Goal: Task Accomplishment & Management: Manage account settings

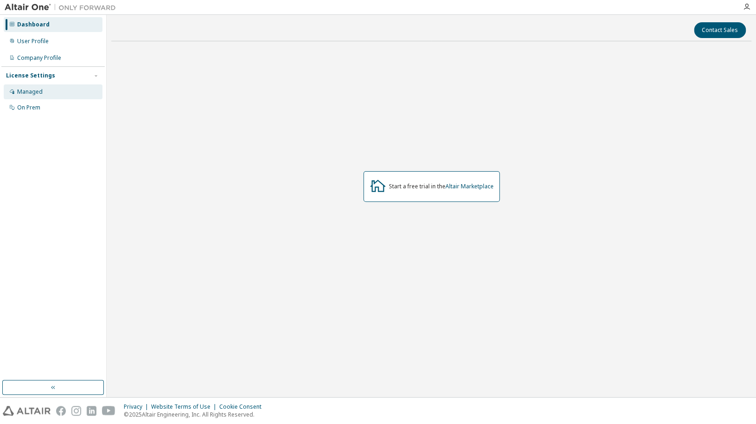
click at [69, 95] on div "Managed" at bounding box center [53, 91] width 99 height 15
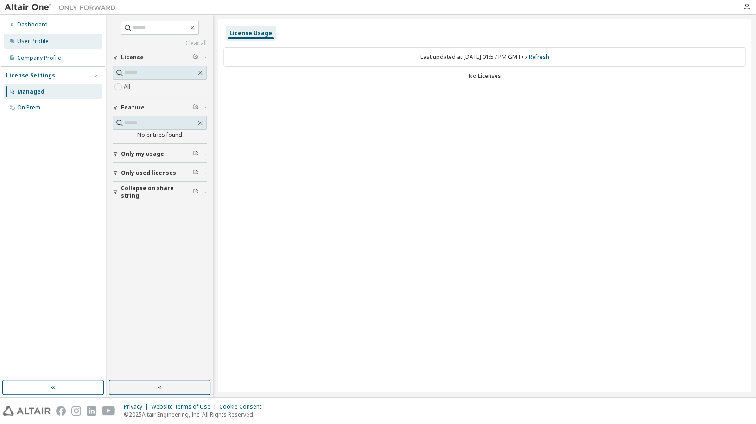
click at [63, 41] on div "User Profile" at bounding box center [53, 41] width 99 height 15
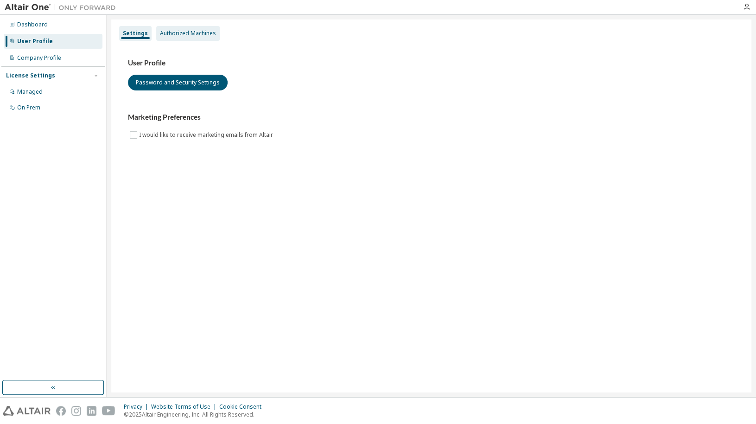
click at [175, 34] on div "Authorized Machines" at bounding box center [188, 33] width 56 height 7
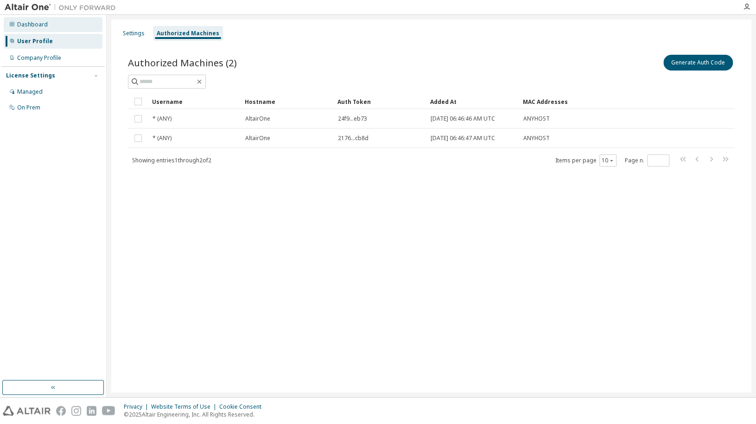
click at [41, 23] on div "Dashboard" at bounding box center [32, 24] width 31 height 7
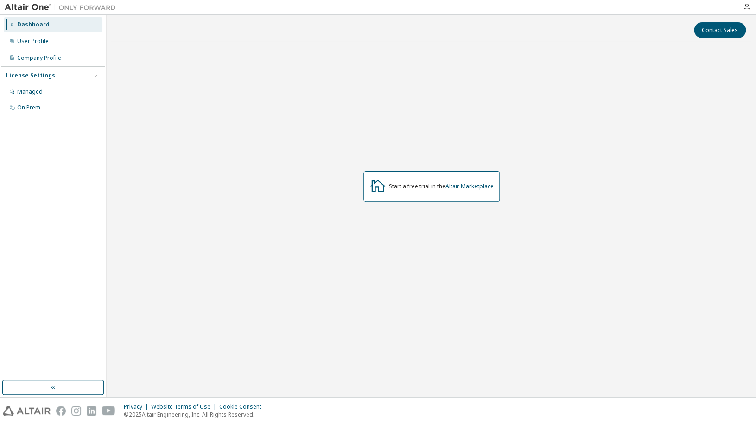
click at [412, 189] on div "Start a free trial in the Altair Marketplace" at bounding box center [441, 186] width 105 height 7
click at [411, 188] on div "Start a free trial in the Altair Marketplace" at bounding box center [441, 186] width 105 height 7
click at [378, 188] on icon at bounding box center [378, 185] width 17 height 17
click at [463, 187] on link "Altair Marketplace" at bounding box center [470, 186] width 48 height 8
click at [55, 110] on div "On Prem" at bounding box center [53, 107] width 99 height 15
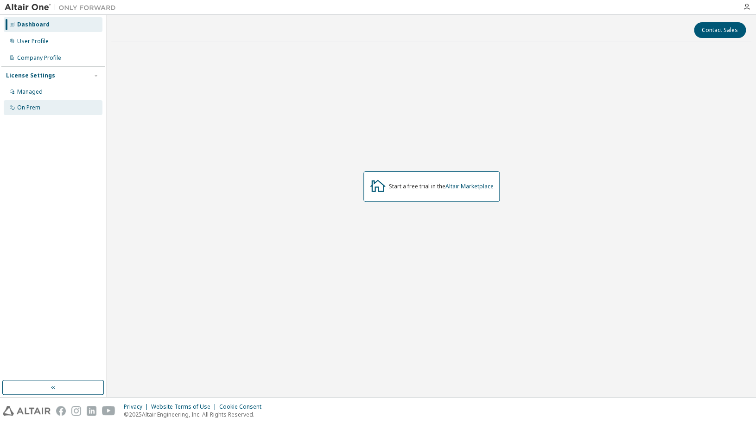
click at [51, 104] on div "On Prem" at bounding box center [53, 107] width 99 height 15
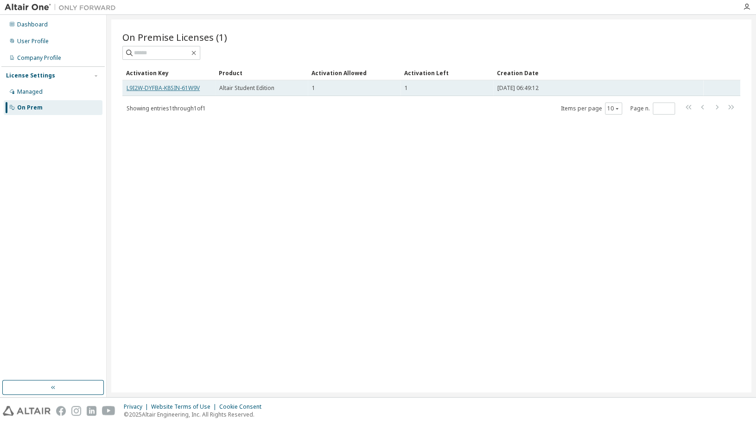
click at [190, 88] on link "L9I2W-DYFBA-K8SIN-61W9V" at bounding box center [163, 88] width 73 height 8
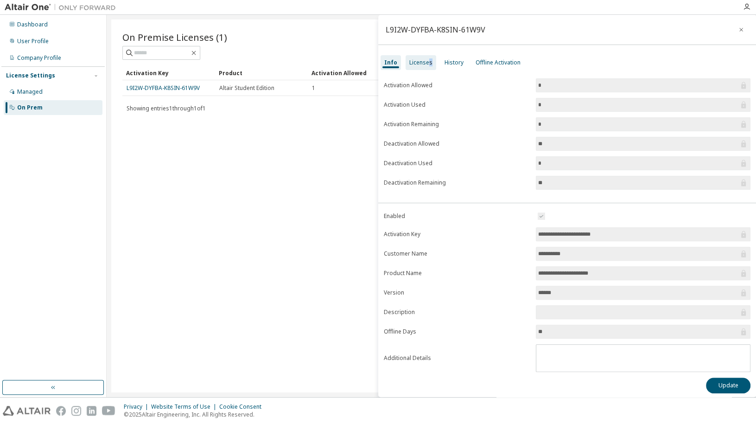
click at [428, 63] on div "Licenses" at bounding box center [420, 62] width 23 height 7
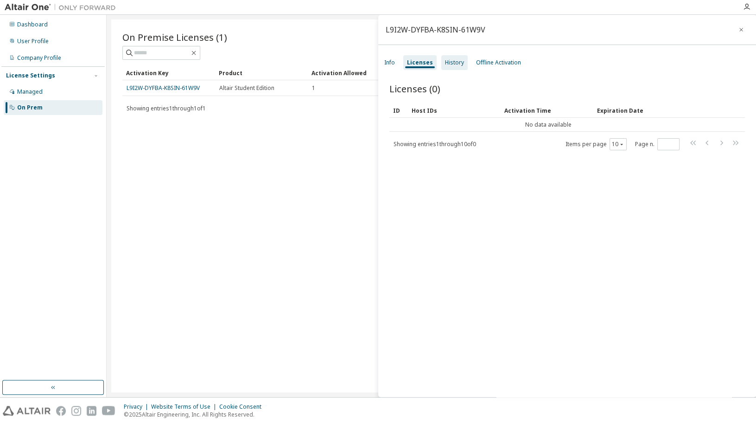
click at [452, 64] on div "History" at bounding box center [454, 62] width 19 height 7
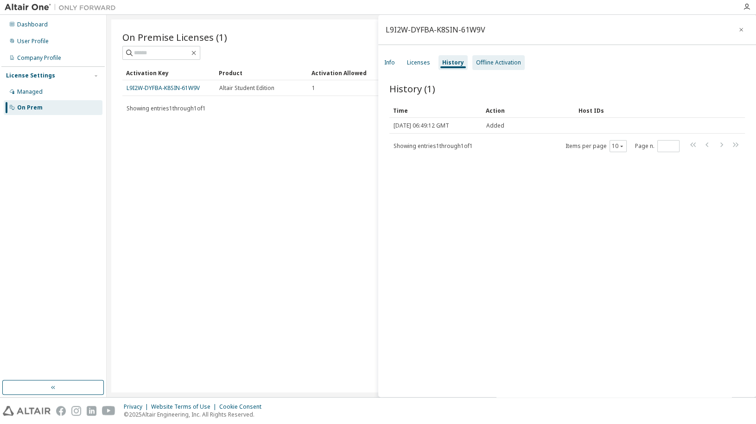
click at [487, 64] on div "Offline Activation" at bounding box center [498, 62] width 45 height 7
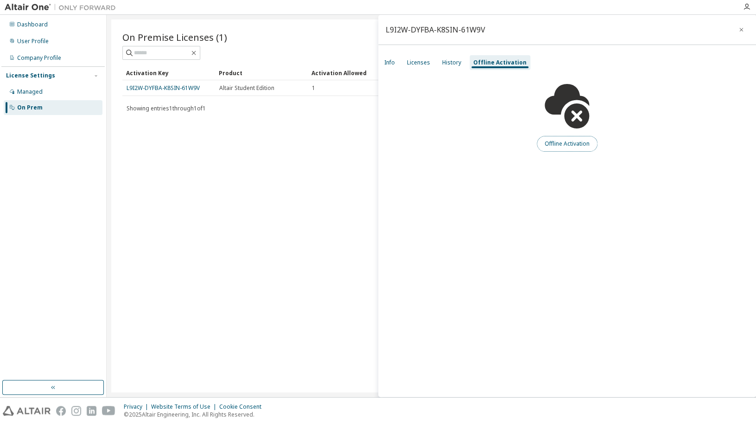
click at [562, 145] on button "Offline Activation" at bounding box center [567, 144] width 61 height 16
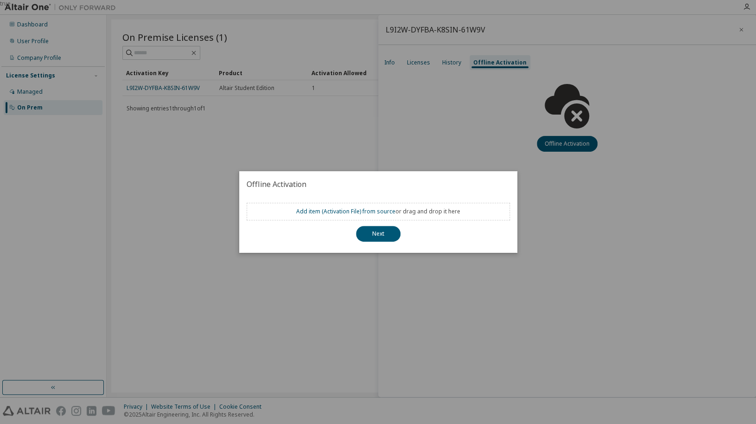
click at [449, 163] on div "true" at bounding box center [378, 212] width 756 height 424
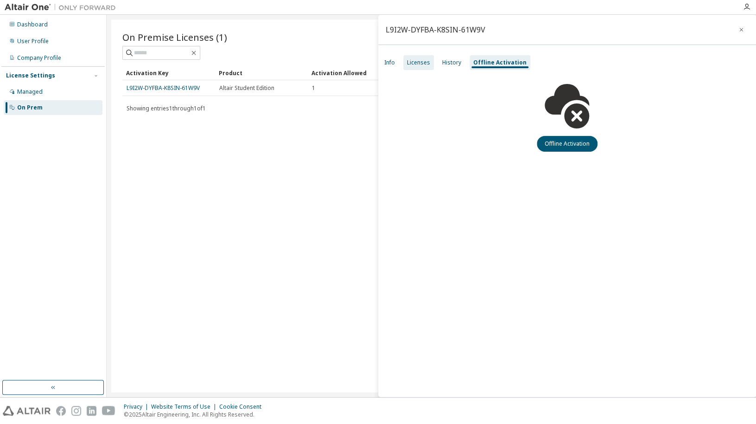
click at [406, 61] on div "Licenses" at bounding box center [418, 62] width 31 height 15
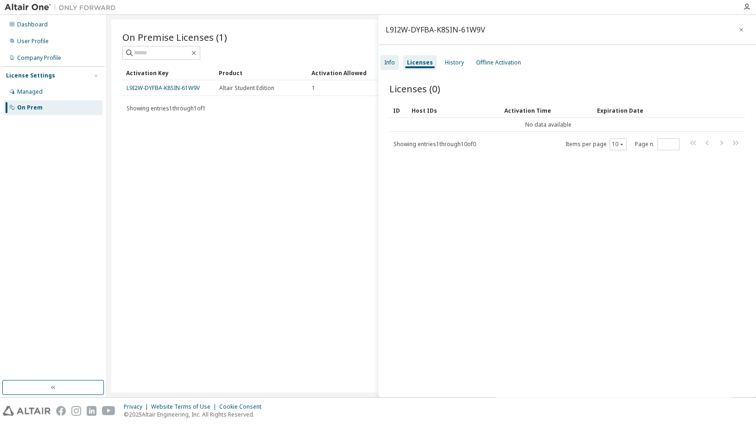
click at [392, 64] on div "Info" at bounding box center [389, 62] width 11 height 7
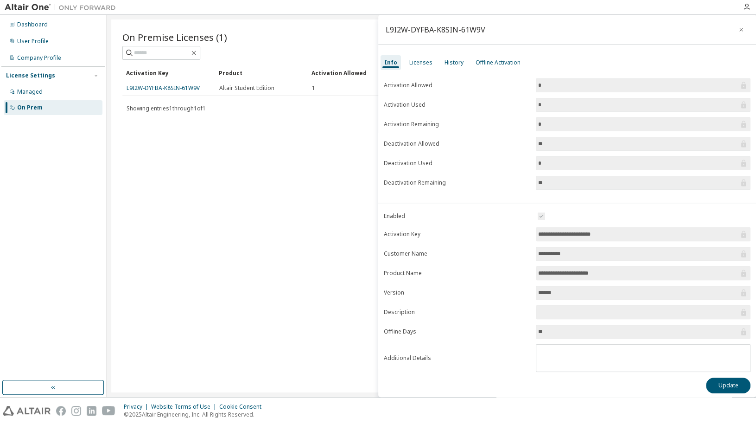
scroll to position [4, 0]
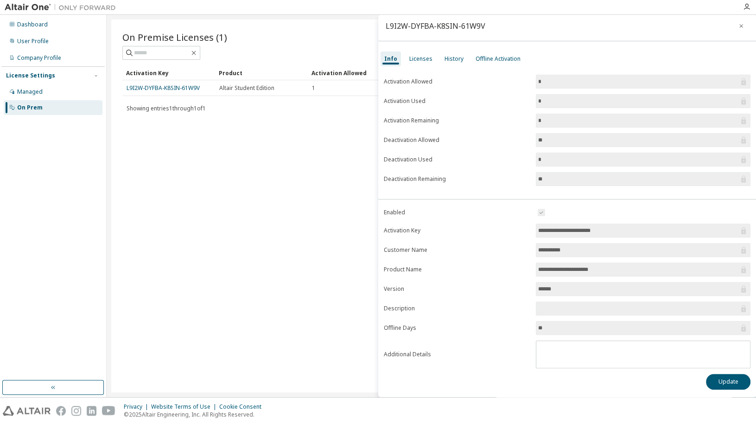
click at [585, 230] on input "**********" at bounding box center [638, 230] width 201 height 9
click at [415, 63] on div "Licenses" at bounding box center [420, 58] width 23 height 7
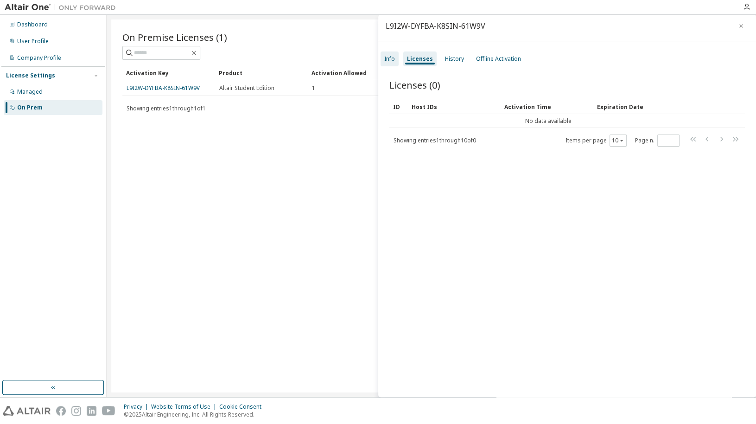
click at [392, 58] on div "Info" at bounding box center [389, 58] width 11 height 7
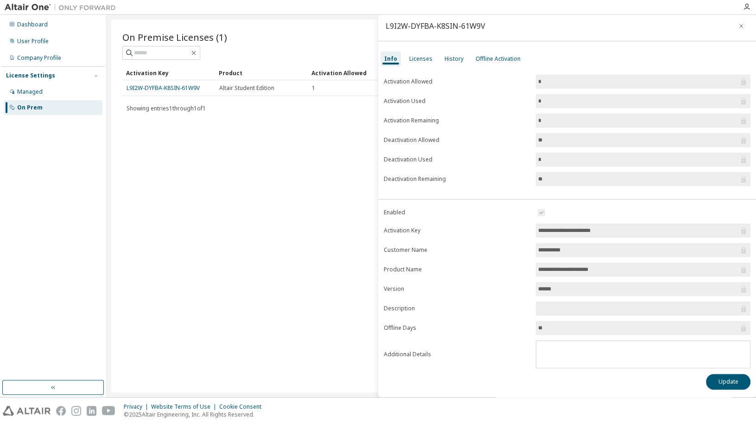
click at [560, 228] on input "**********" at bounding box center [638, 230] width 201 height 9
click at [426, 55] on div "Licenses" at bounding box center [420, 58] width 23 height 7
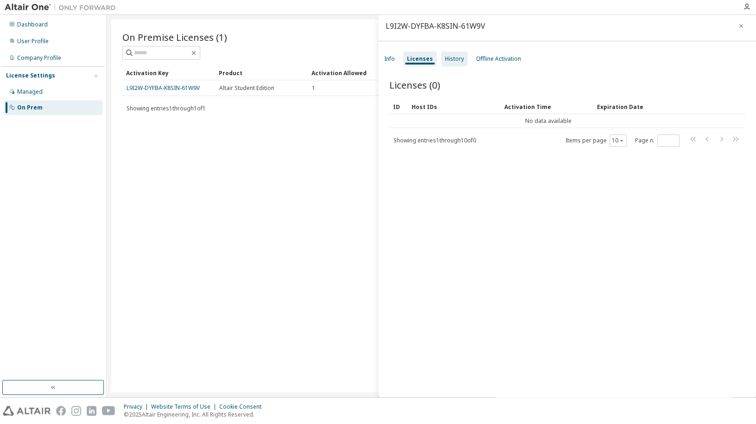
click at [448, 58] on div "History" at bounding box center [454, 58] width 19 height 7
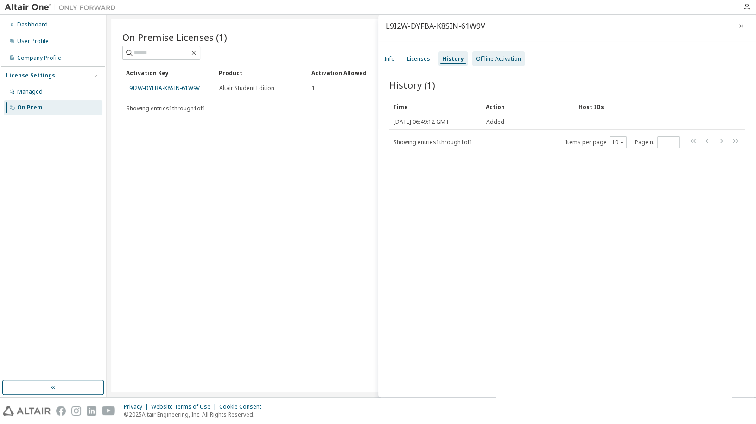
click at [507, 58] on div "Offline Activation" at bounding box center [498, 58] width 45 height 7
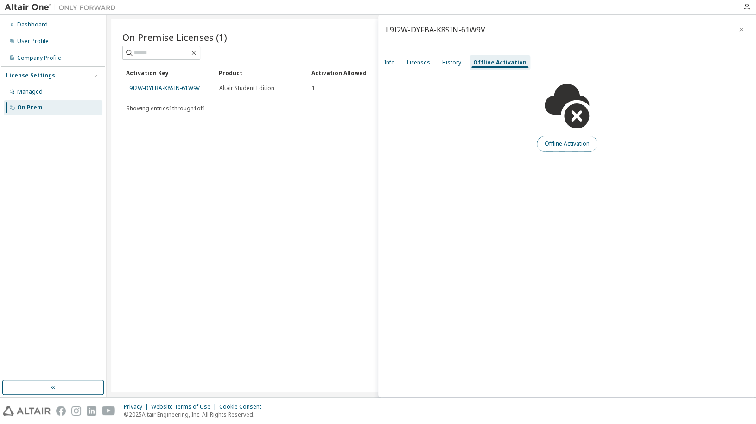
click at [586, 141] on button "Offline Activation" at bounding box center [567, 144] width 61 height 16
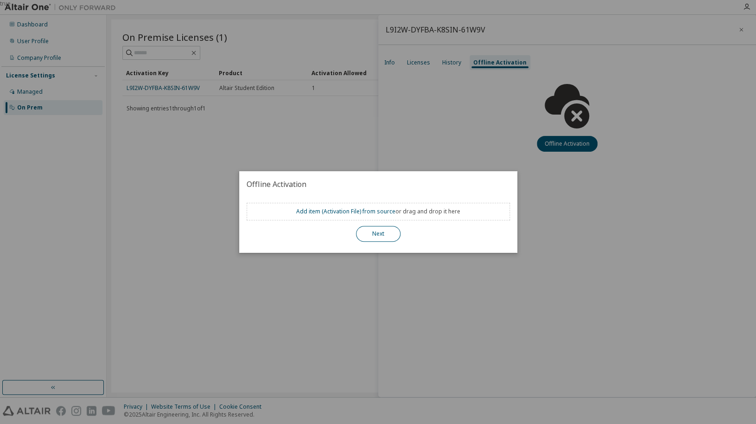
click at [382, 236] on button "Next" at bounding box center [378, 234] width 45 height 16
click at [378, 237] on button "Next" at bounding box center [378, 234] width 45 height 16
click at [386, 211] on link "Add item ( Activation File ) from source" at bounding box center [345, 211] width 99 height 8
click at [549, 204] on div "true" at bounding box center [378, 212] width 756 height 424
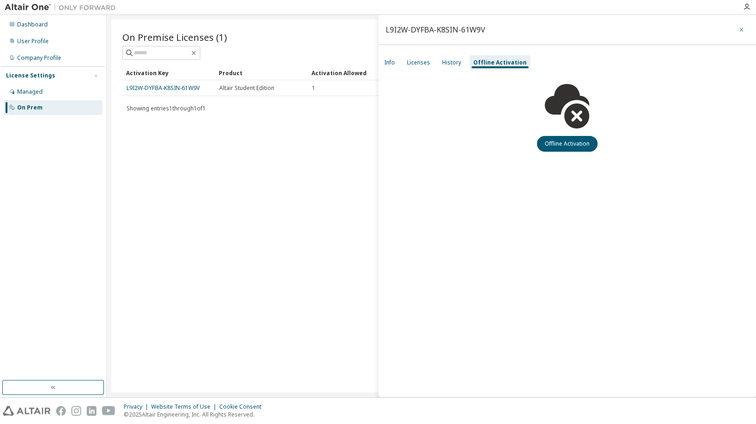
click at [741, 33] on icon "button" at bounding box center [741, 29] width 6 height 7
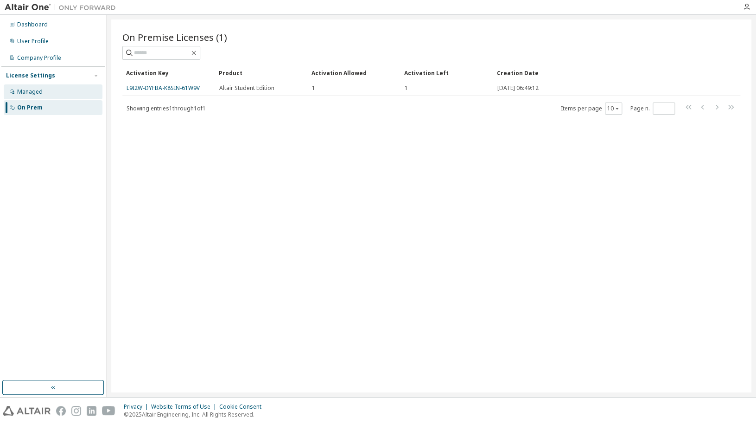
click at [26, 91] on div "Managed" at bounding box center [30, 91] width 26 height 7
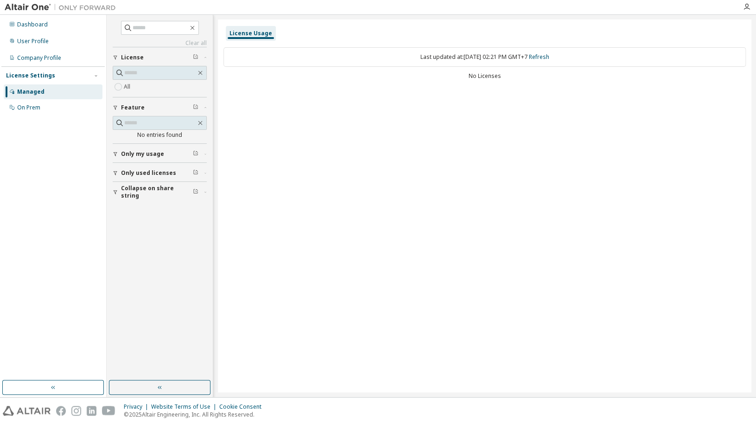
click at [205, 156] on span "button" at bounding box center [205, 154] width 3 height 6
click at [162, 198] on span "Only used licenses" at bounding box center [148, 199] width 55 height 7
click at [169, 247] on div "Clear all Collapse on share string Only used licenses Yes No Only my usage Yes …" at bounding box center [159, 197] width 103 height 363
click at [171, 192] on span "Collapse on share string" at bounding box center [157, 192] width 72 height 15
click at [545, 59] on link "Refresh" at bounding box center [539, 57] width 20 height 8
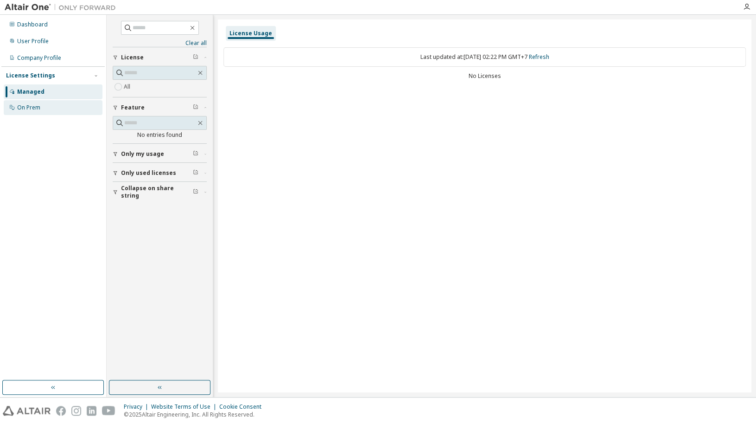
click at [45, 107] on div "On Prem" at bounding box center [53, 107] width 99 height 15
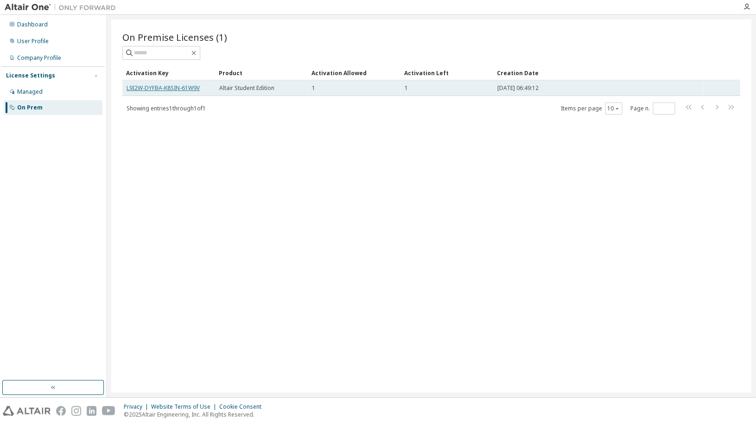
click at [167, 88] on link "L9I2W-DYFBA-K8SIN-61W9V" at bounding box center [163, 88] width 73 height 8
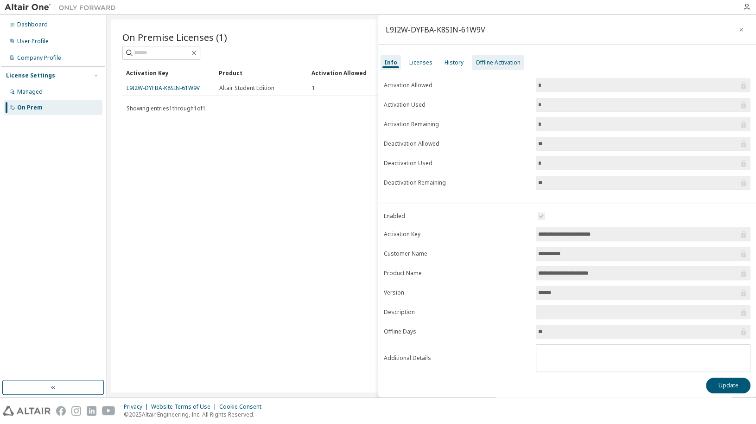
click at [487, 61] on div "Offline Activation" at bounding box center [498, 62] width 45 height 7
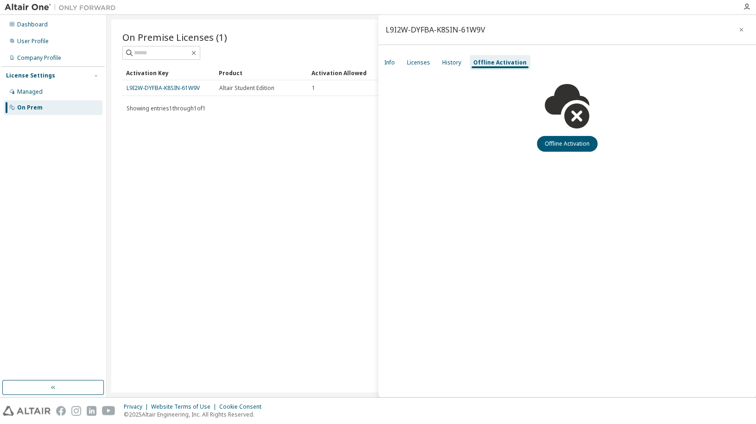
click at [436, 60] on div "Info Licenses History Offline Activation" at bounding box center [567, 62] width 378 height 17
click at [442, 60] on div "History" at bounding box center [451, 62] width 19 height 7
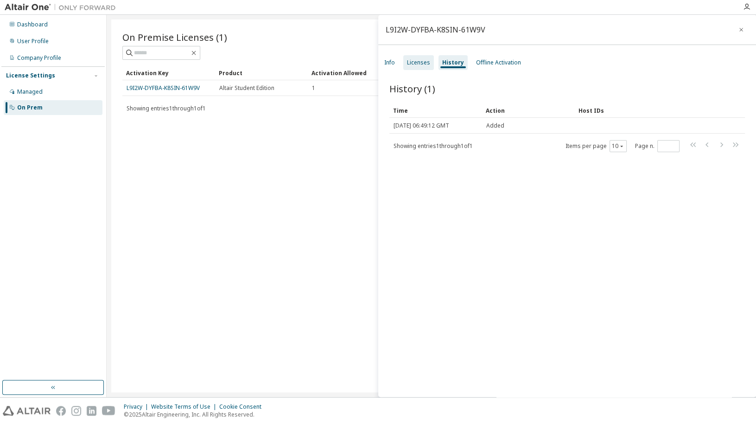
click at [422, 61] on div "Licenses" at bounding box center [418, 62] width 23 height 7
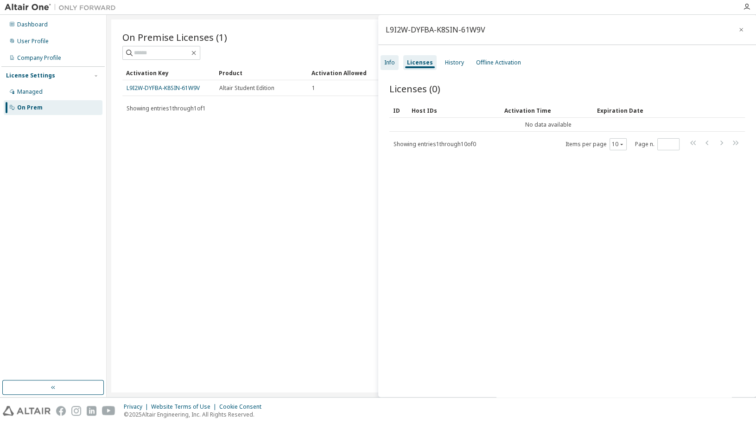
click at [390, 64] on div "Info" at bounding box center [389, 62] width 11 height 7
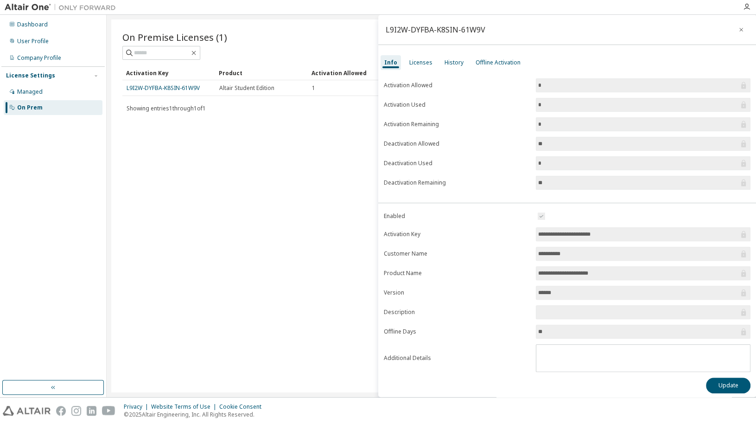
scroll to position [4, 0]
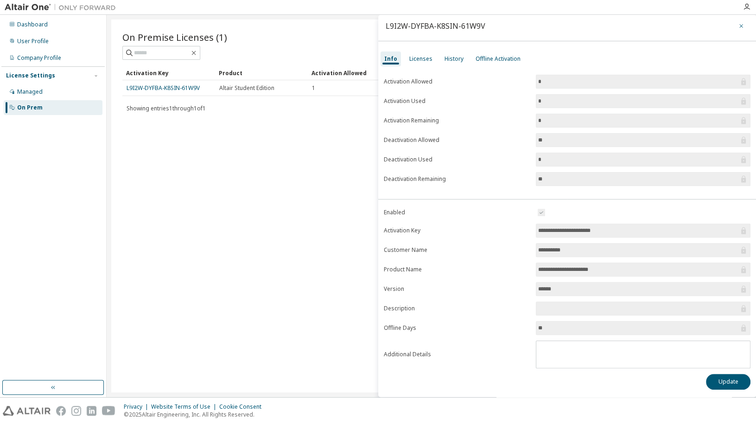
click at [740, 22] on icon "button" at bounding box center [741, 25] width 6 height 7
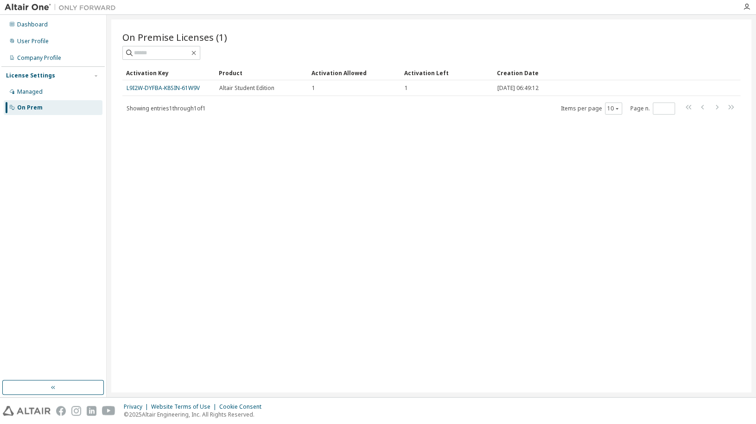
click at [249, 207] on div "On Premise Licenses (1) Clear Load Save Save As Field Operator Value Select fil…" at bounding box center [431, 205] width 640 height 373
click at [57, 44] on div "User Profile" at bounding box center [53, 41] width 99 height 15
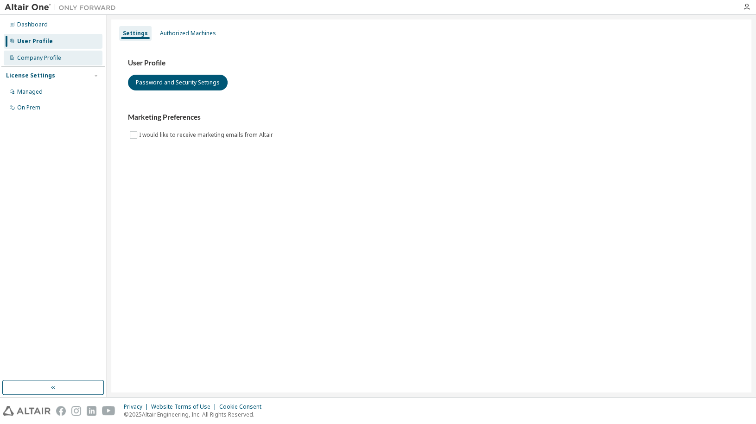
click at [48, 61] on div "Company Profile" at bounding box center [39, 57] width 44 height 7
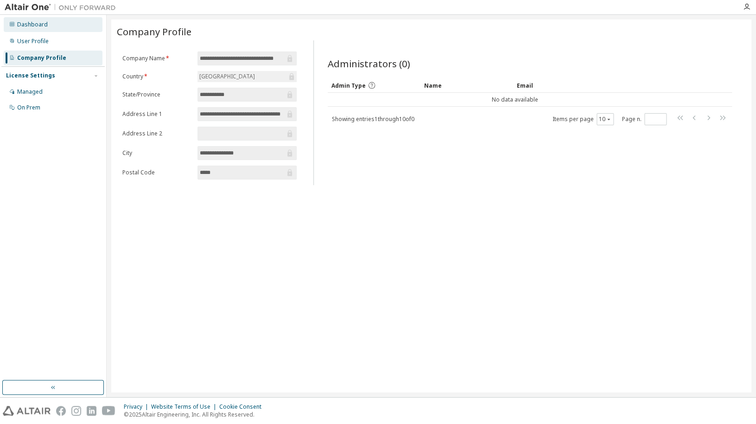
click at [60, 26] on div "Dashboard" at bounding box center [53, 24] width 99 height 15
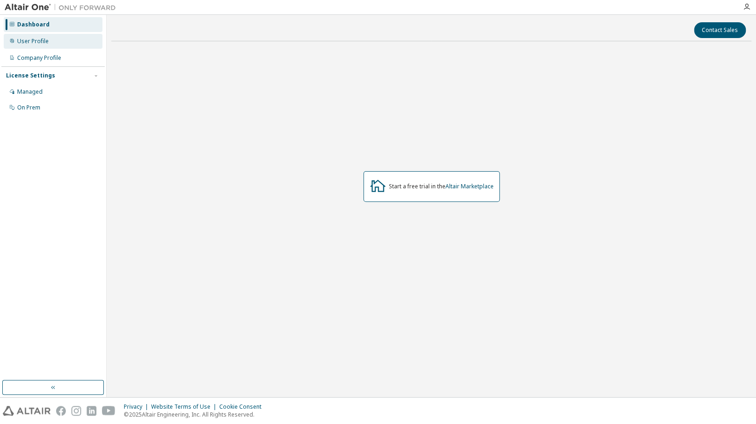
click at [51, 40] on div "User Profile" at bounding box center [53, 41] width 99 height 15
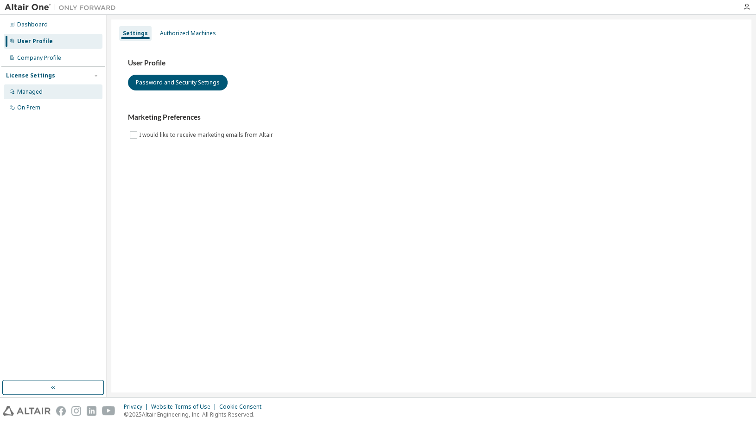
click at [50, 92] on div "Managed" at bounding box center [53, 91] width 99 height 15
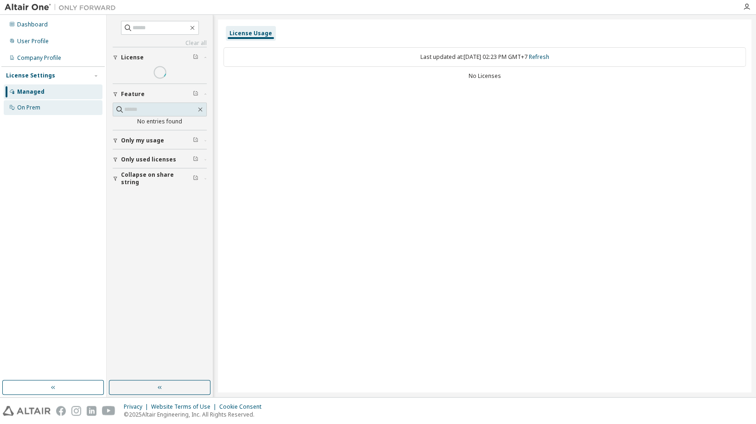
click at [50, 106] on div "On Prem" at bounding box center [53, 107] width 99 height 15
